Goal: Task Accomplishment & Management: Use online tool/utility

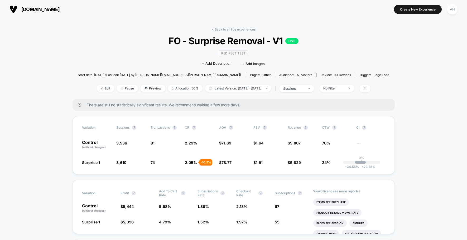
click at [235, 33] on div "< Back to all live experiences FO - Surprise Removal - V1 LIVE Redirect Test Cl…" at bounding box center [233, 63] width 311 height 72
click at [236, 28] on link "< Back to all live experiences" at bounding box center [234, 29] width 44 height 4
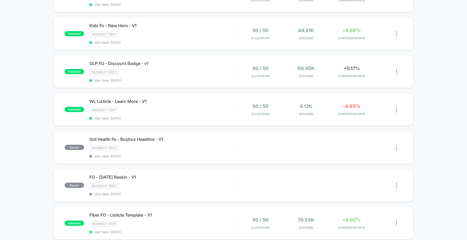
scroll to position [48, 0]
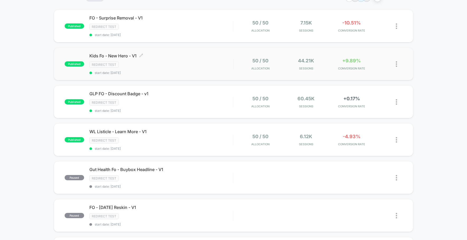
click at [219, 66] on div "Redirect Test" at bounding box center [161, 65] width 144 height 6
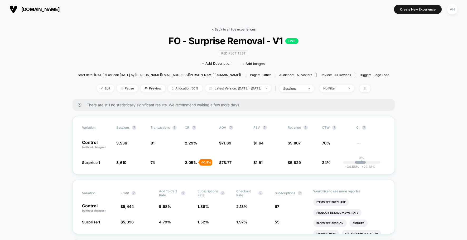
click at [232, 28] on link "< Back to all live experiences" at bounding box center [234, 29] width 44 height 4
click at [244, 29] on link "< Back to all live experiences" at bounding box center [234, 29] width 44 height 4
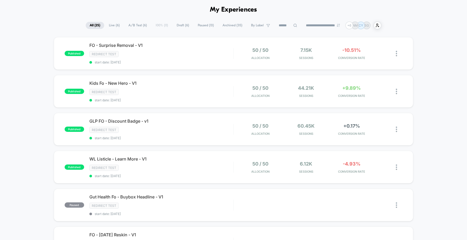
scroll to position [27, 0]
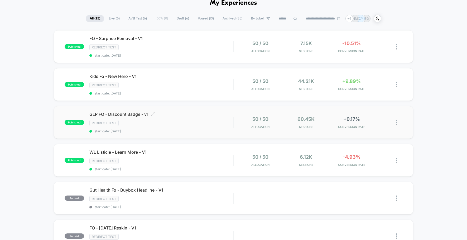
click at [196, 116] on span "GLP FO - Discount Badge - v1 Click to edit experience details" at bounding box center [161, 114] width 144 height 5
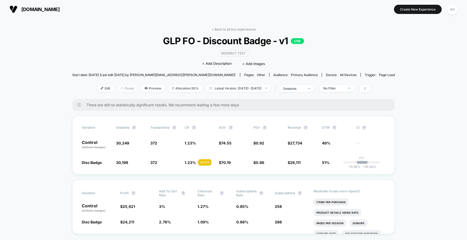
click at [124, 88] on span "Pause" at bounding box center [127, 88] width 21 height 7
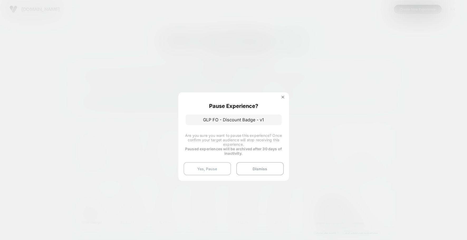
click at [210, 169] on button "Yes, Pause" at bounding box center [206, 168] width 47 height 13
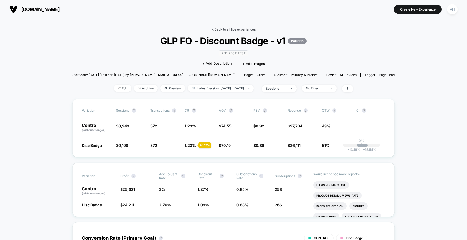
click at [237, 28] on link "< Back to all live experiences" at bounding box center [234, 29] width 44 height 4
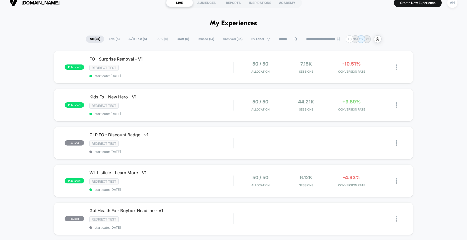
scroll to position [120, 0]
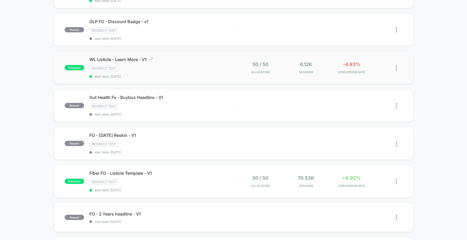
click at [207, 65] on div "Redirect Test" at bounding box center [161, 68] width 144 height 6
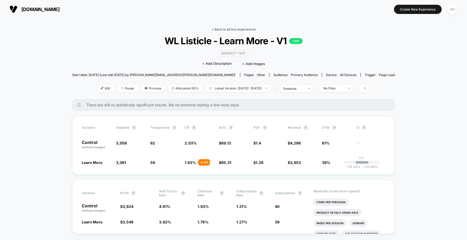
click at [235, 28] on link "< Back to all live experiences" at bounding box center [234, 29] width 44 height 4
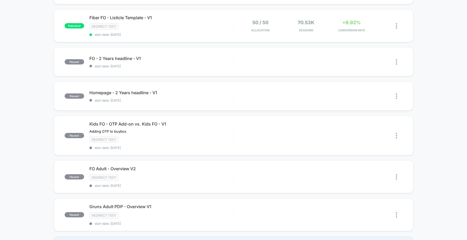
scroll to position [221, 0]
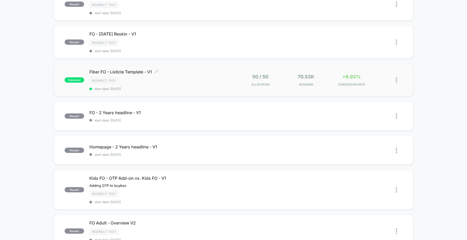
click at [205, 77] on div "Fiber FO - Listicle Template - V1 Click to edit experience details Click to edi…" at bounding box center [161, 80] width 144 height 22
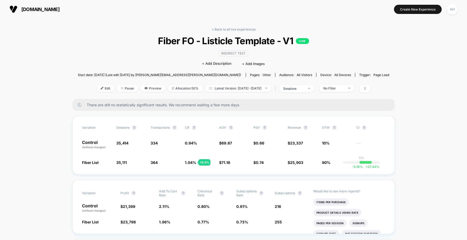
click at [219, 93] on div "< Back to all live experiences Fiber FO - Listicle Template - V1 LIVE Redirect …" at bounding box center [233, 63] width 311 height 72
click at [221, 90] on span "Latest Version: Aug 19, 2025 - Sep 3, 2025" at bounding box center [238, 88] width 66 height 7
select select "*"
select select "****"
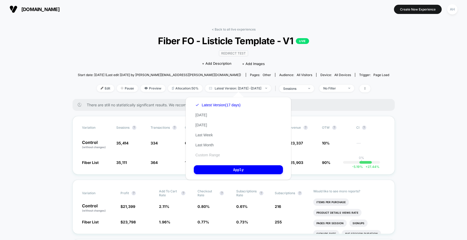
click at [211, 155] on button "Custom Range" at bounding box center [208, 155] width 28 height 5
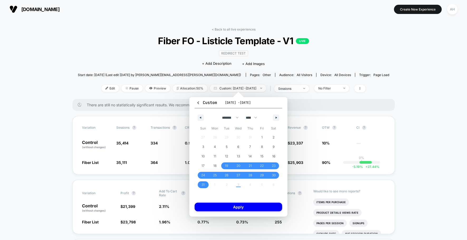
click at [278, 113] on div "******* ******** ***** ***** *** **** **** ****** ********* ******* ******** **…" at bounding box center [237, 117] width 87 height 16
click at [276, 117] on icon "button" at bounding box center [276, 118] width 3 height 2
select select "*"
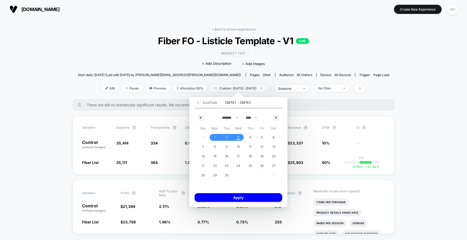
click at [199, 101] on icon "button" at bounding box center [198, 103] width 4 height 4
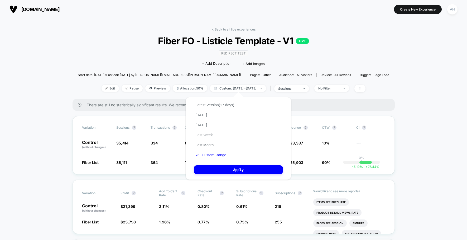
click at [205, 134] on button "Last Week" at bounding box center [204, 135] width 21 height 5
click at [227, 169] on button "Apply" at bounding box center [238, 169] width 89 height 9
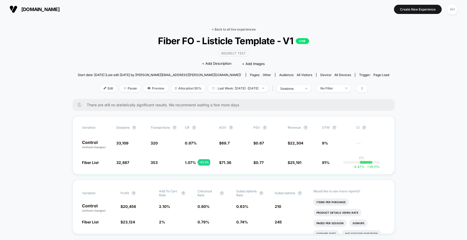
click at [245, 28] on link "< Back to all live experiences" at bounding box center [234, 29] width 44 height 4
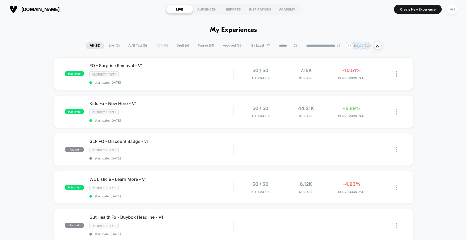
drag, startPoint x: 430, startPoint y: 192, endPoint x: 424, endPoint y: 197, distance: 8.4
click at [198, 116] on div "Kids Fo - New Hero - V1 Click to edit experience details Click to edit experien…" at bounding box center [161, 112] width 144 height 22
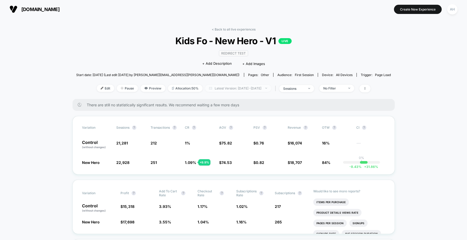
click at [247, 90] on span "Latest Version: Aug 25, 2025 - Sep 3, 2025" at bounding box center [238, 88] width 66 height 7
select select "*"
select select "****"
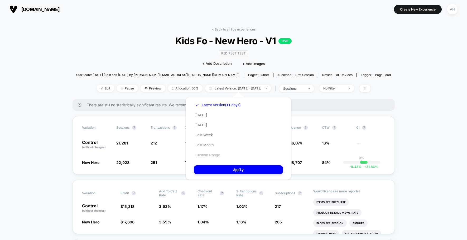
click at [215, 153] on button "Custom Range" at bounding box center [208, 155] width 28 height 5
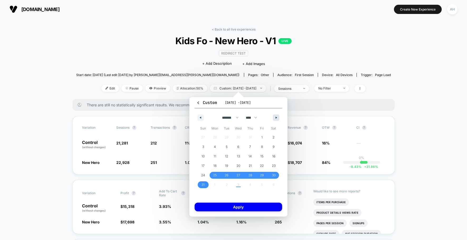
click at [276, 116] on button "button" at bounding box center [276, 118] width 6 height 6
select select "*"
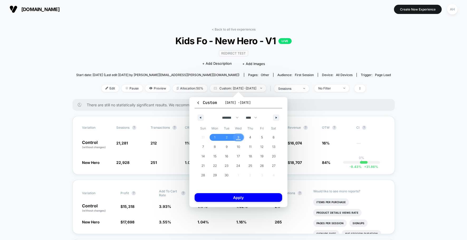
click at [235, 139] on span "3" at bounding box center [238, 137] width 12 height 7
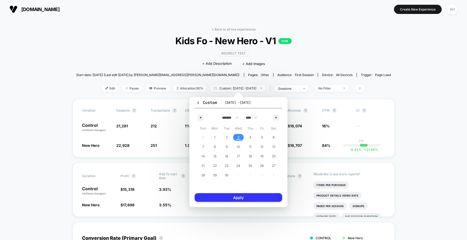
click at [244, 197] on button "Apply" at bounding box center [237, 197] width 87 height 9
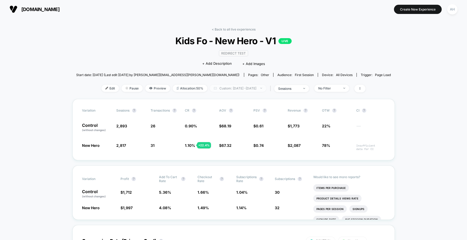
click at [249, 89] on span "Custom: Sep 3, 2025 - Sep 3, 2025" at bounding box center [238, 88] width 56 height 7
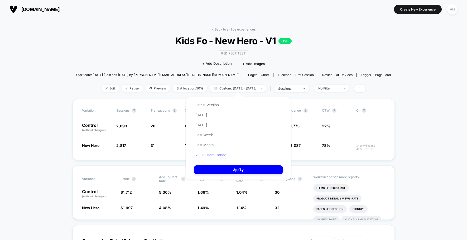
click at [213, 153] on button "Custom Range" at bounding box center [211, 155] width 34 height 5
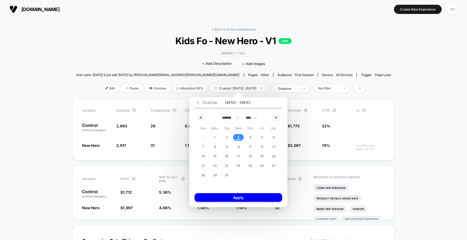
click at [196, 101] on icon "button" at bounding box center [198, 103] width 4 height 4
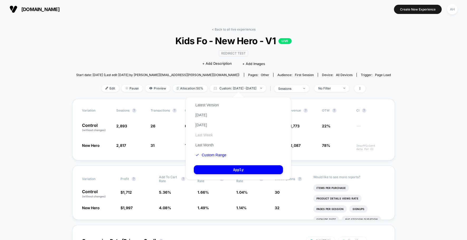
click at [206, 133] on button "Last Week" at bounding box center [204, 135] width 21 height 5
click at [235, 172] on button "Apply" at bounding box center [238, 169] width 89 height 9
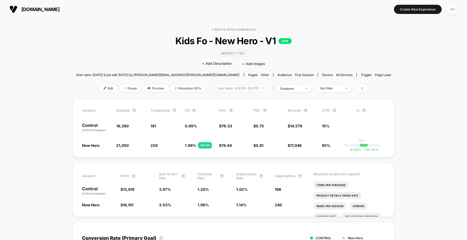
click at [231, 88] on span "Last Week: Aug 27, 2025 - Sep 3, 2025" at bounding box center [238, 88] width 60 height 7
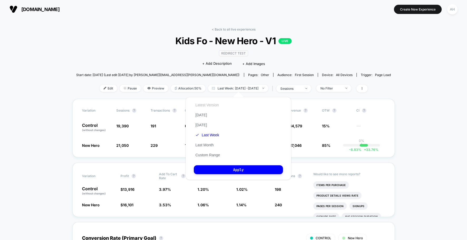
click at [206, 106] on button "Latest Version" at bounding box center [207, 105] width 27 height 5
click at [239, 170] on button "Apply" at bounding box center [238, 169] width 89 height 9
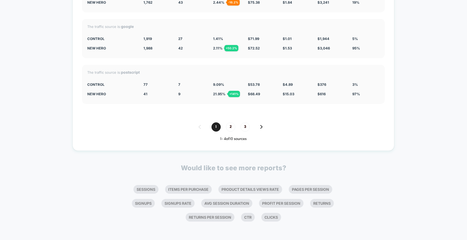
scroll to position [1867, 0]
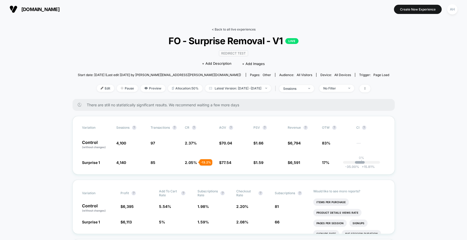
click at [239, 28] on link "< Back to all live experiences" at bounding box center [234, 29] width 44 height 4
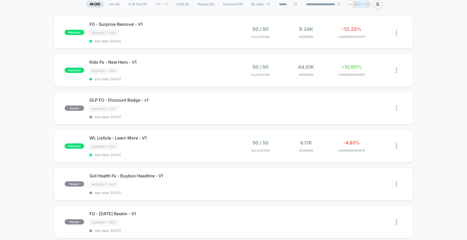
scroll to position [48, 0]
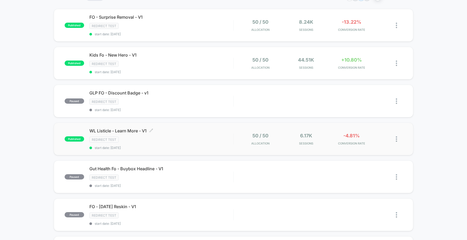
click at [196, 145] on div "WL Listicle - Learn More - V1 Click to edit experience details Click to edit ex…" at bounding box center [161, 139] width 144 height 22
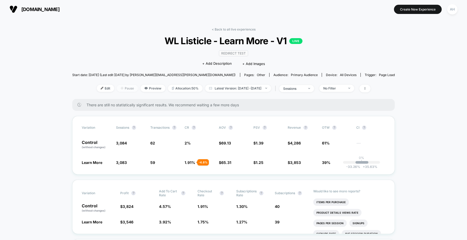
click at [122, 91] on span "Pause" at bounding box center [127, 88] width 21 height 7
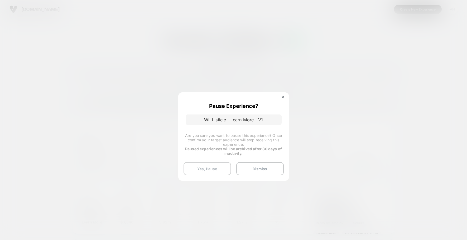
click at [200, 169] on button "Yes, Pause" at bounding box center [206, 168] width 47 height 13
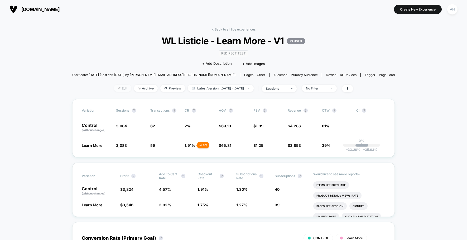
click at [115, 87] on span "Edit" at bounding box center [122, 88] width 17 height 7
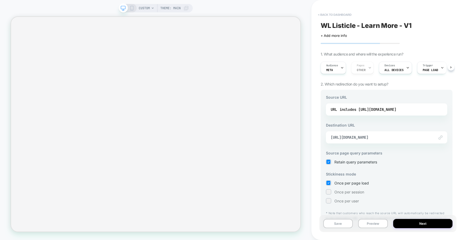
click at [334, 15] on button "< back to dashboard" at bounding box center [334, 15] width 39 height 8
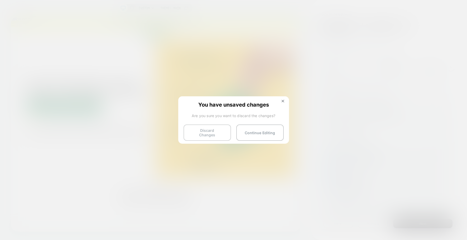
click at [210, 132] on button "Discard Changes" at bounding box center [206, 133] width 47 height 16
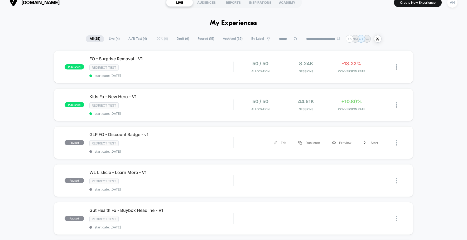
scroll to position [10, 0]
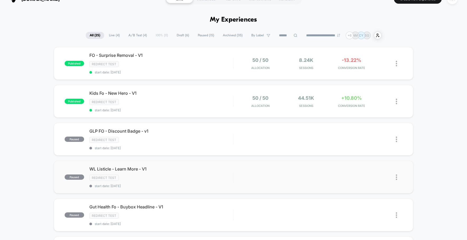
click at [396, 178] on img at bounding box center [395, 178] width 1 height 6
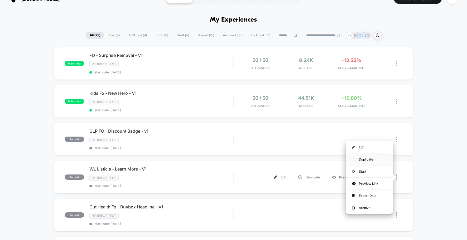
click at [377, 161] on div "Duplicate" at bounding box center [368, 160] width 47 height 12
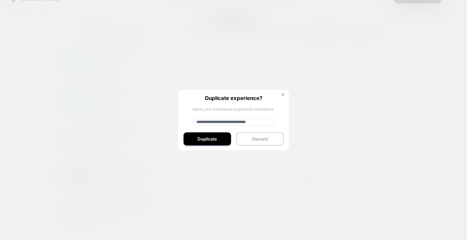
drag, startPoint x: 214, startPoint y: 123, endPoint x: 193, endPoint y: 123, distance: 20.8
click at [193, 123] on input "**********" at bounding box center [233, 122] width 80 height 8
drag, startPoint x: 264, startPoint y: 122, endPoint x: 228, endPoint y: 124, distance: 36.9
click at [228, 124] on input "**********" at bounding box center [233, 122] width 80 height 8
type input "**********"
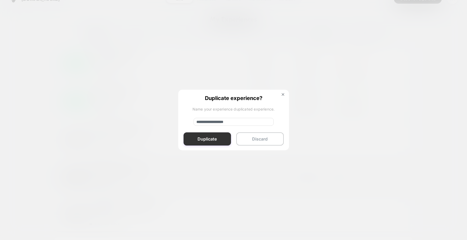
click at [208, 144] on button "Duplicate" at bounding box center [206, 139] width 47 height 13
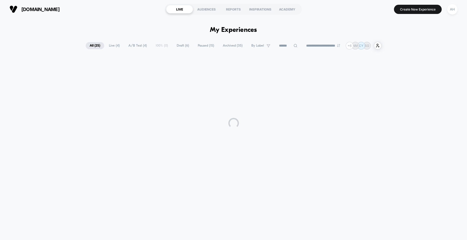
scroll to position [0, 0]
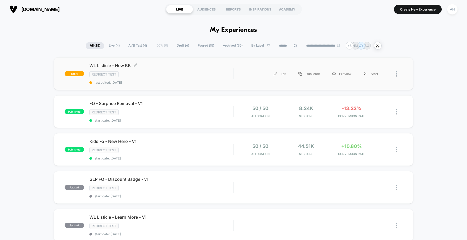
click at [200, 82] on span "last edited: [DATE]" at bounding box center [161, 83] width 144 height 4
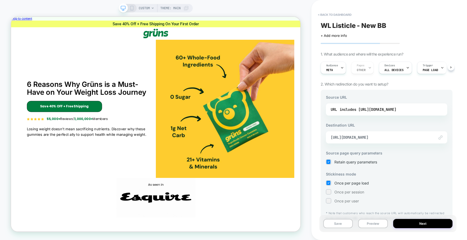
click at [385, 141] on div "Link to [URL][DOMAIN_NAME]" at bounding box center [386, 137] width 121 height 12
click at [384, 135] on span "[URL][DOMAIN_NAME]" at bounding box center [379, 137] width 99 height 5
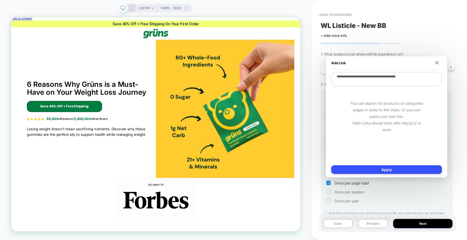
click at [381, 76] on textarea "**********" at bounding box center [386, 79] width 111 height 14
paste textarea "**********"
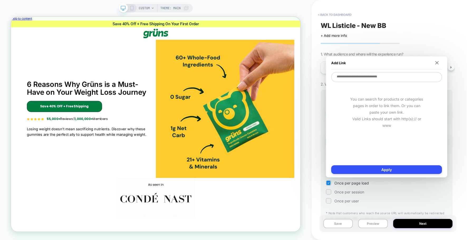
type textarea "**********"
type textarea "*"
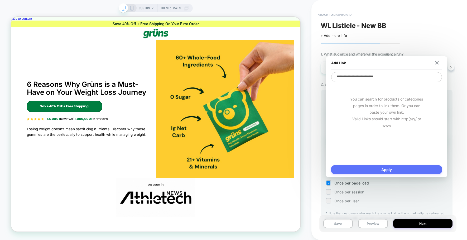
type textarea "**********"
click at [400, 171] on button "Apply" at bounding box center [386, 169] width 111 height 9
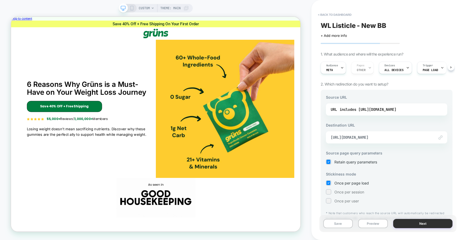
click at [419, 222] on button "Next" at bounding box center [422, 223] width 59 height 9
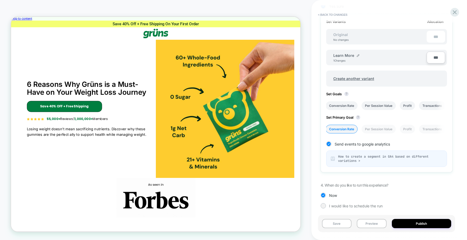
scroll to position [162, 0]
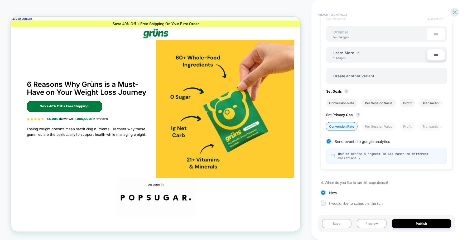
drag, startPoint x: 410, startPoint y: 220, endPoint x: 385, endPoint y: 187, distance: 42.3
click at [385, 187] on div "< Back to changes Review " WL Listicle - New BB " before publish Click to edit …" at bounding box center [388, 120] width 137 height 240
click at [348, 99] on li "Conversion Rate" at bounding box center [341, 103] width 32 height 9
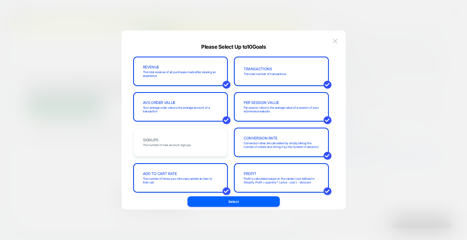
scroll to position [182, 0]
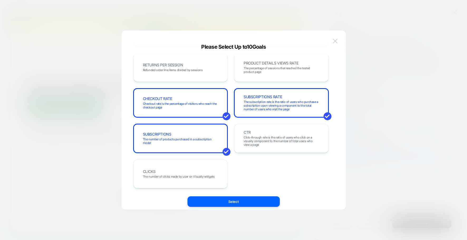
click at [334, 40] on img at bounding box center [334, 41] width 5 height 4
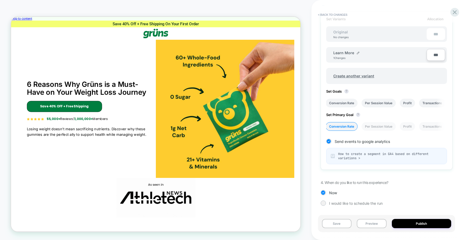
scroll to position [0, 0]
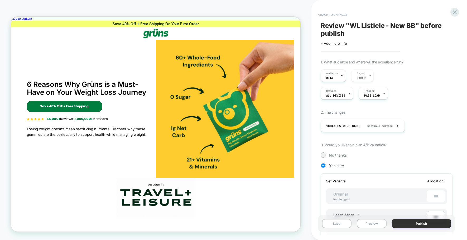
click at [405, 223] on button "Publish" at bounding box center [420, 223] width 59 height 9
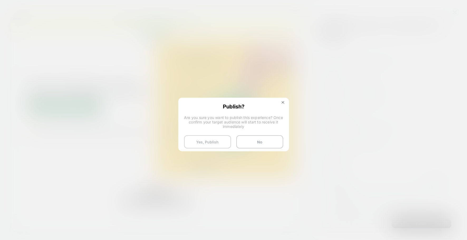
click at [211, 145] on button "Yes, Publish" at bounding box center [207, 141] width 47 height 13
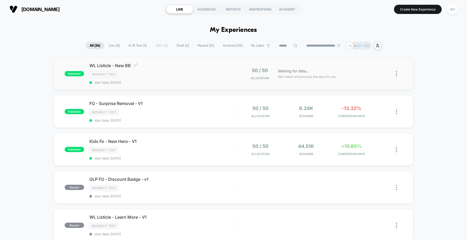
click at [189, 74] on div "Redirect Test" at bounding box center [161, 74] width 144 height 6
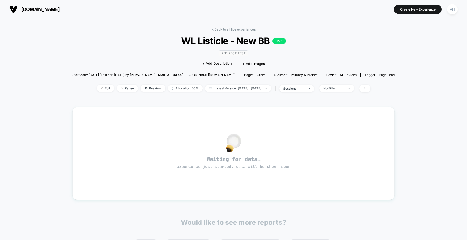
click at [143, 85] on div "Edit Pause Preview Allocation: 50% Latest Version: [DATE] - [DATE] | sessions N…" at bounding box center [233, 89] width 322 height 8
click at [142, 87] on span "Preview" at bounding box center [152, 88] width 25 height 7
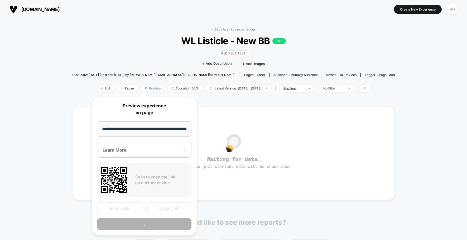
scroll to position [0, 52]
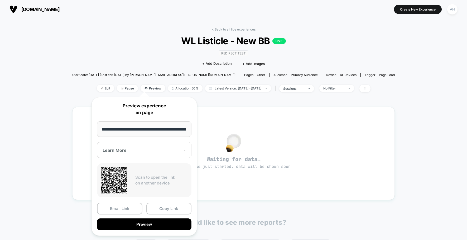
click at [149, 126] on input "**********" at bounding box center [144, 129] width 94 height 16
click at [236, 28] on link "< Back to all live experiences" at bounding box center [234, 29] width 44 height 4
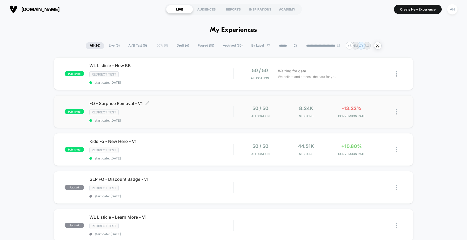
click at [208, 112] on div "Redirect Test" at bounding box center [161, 112] width 144 height 6
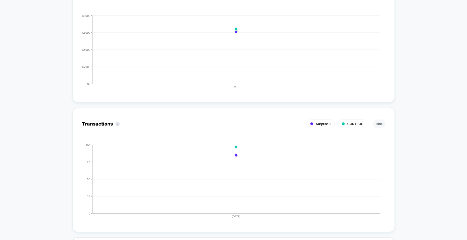
scroll to position [610, 0]
